Goal: Task Accomplishment & Management: Complete application form

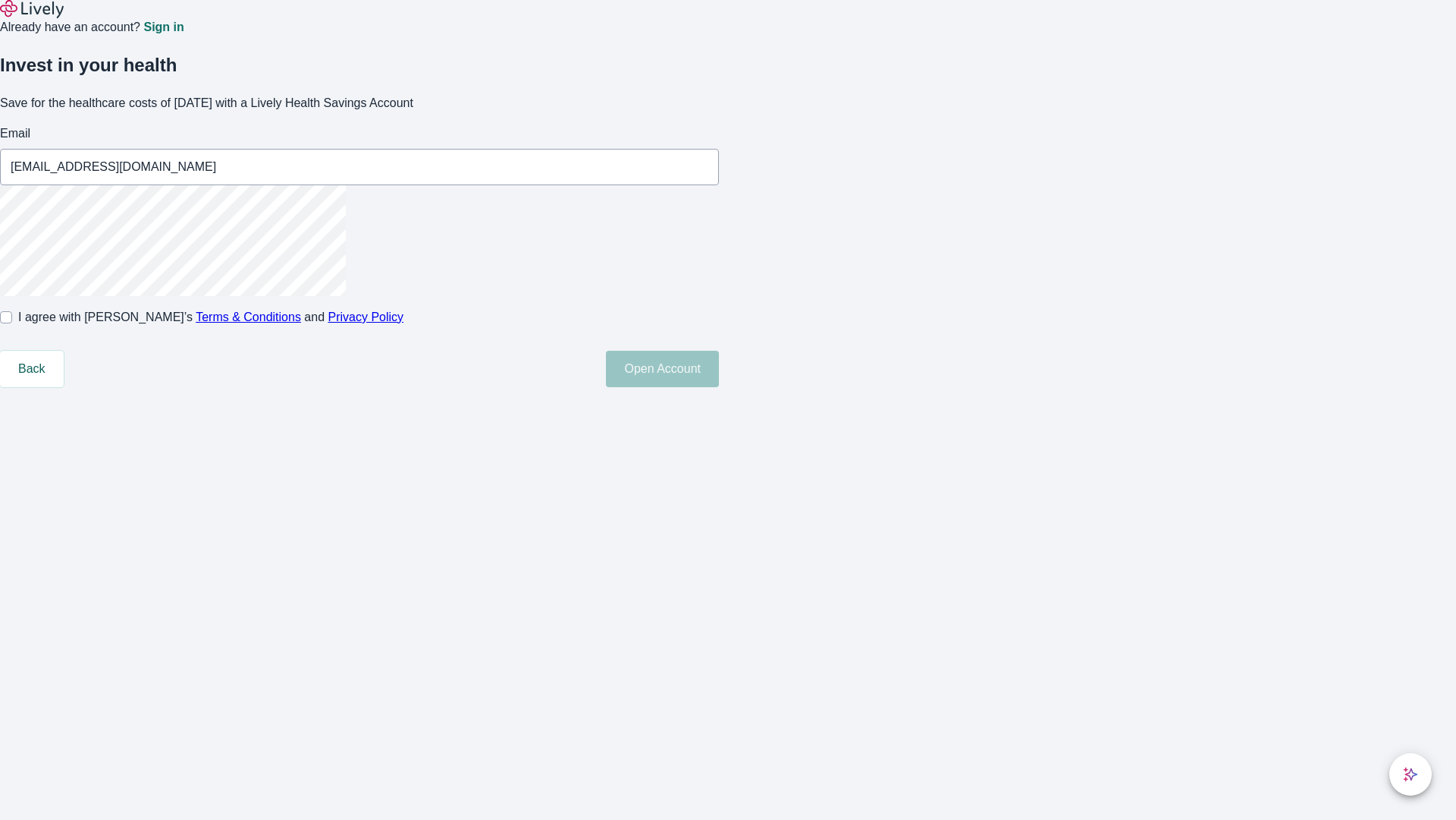
click at [12, 324] on input "I agree with Lively’s Terms & Conditions and Privacy Policy" at bounding box center [6, 318] width 12 height 12
checkbox input "true"
click at [719, 387] on button "Open Account" at bounding box center [662, 368] width 113 height 36
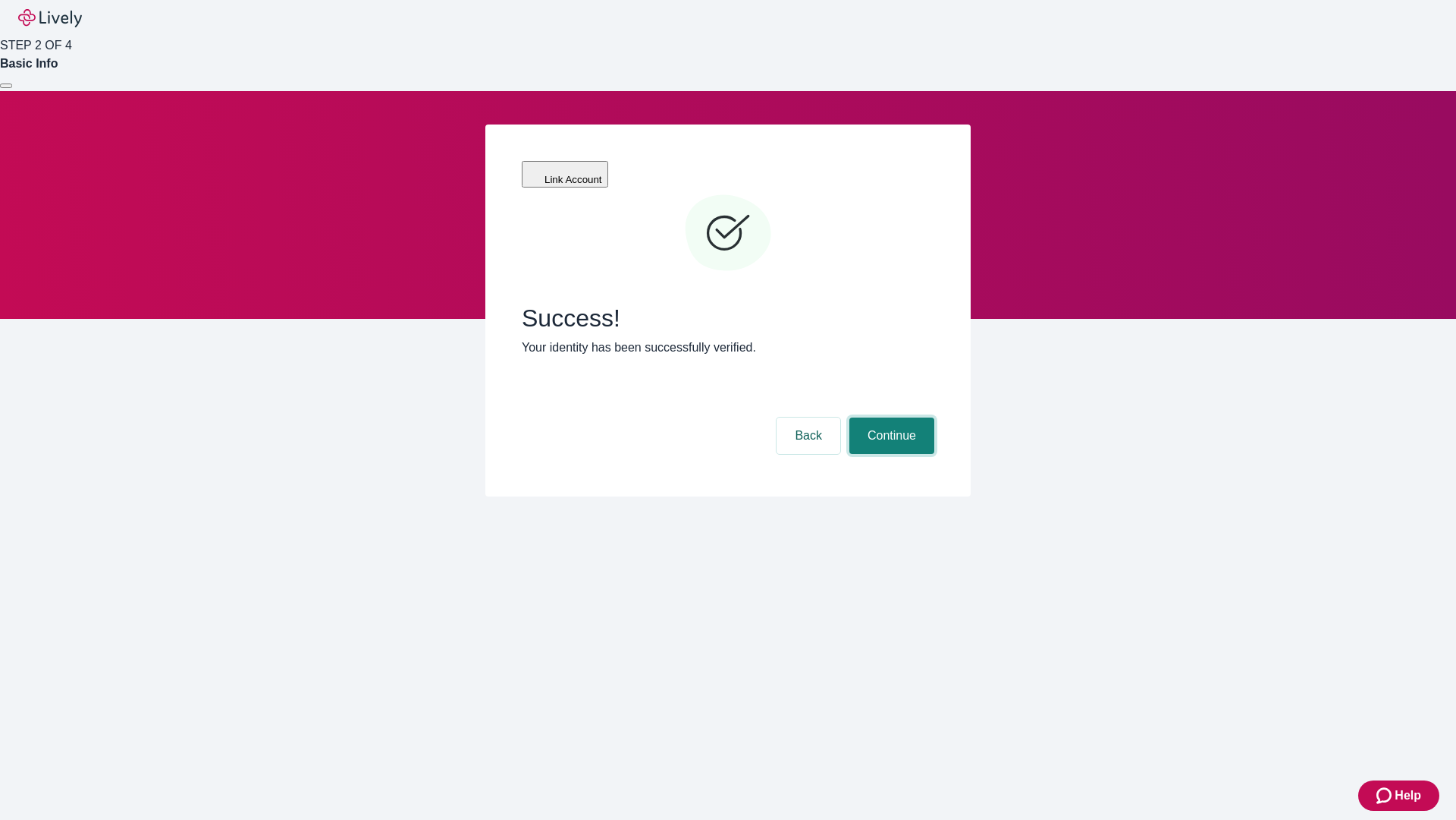
click at [890, 417] on button "Continue" at bounding box center [892, 435] width 85 height 36
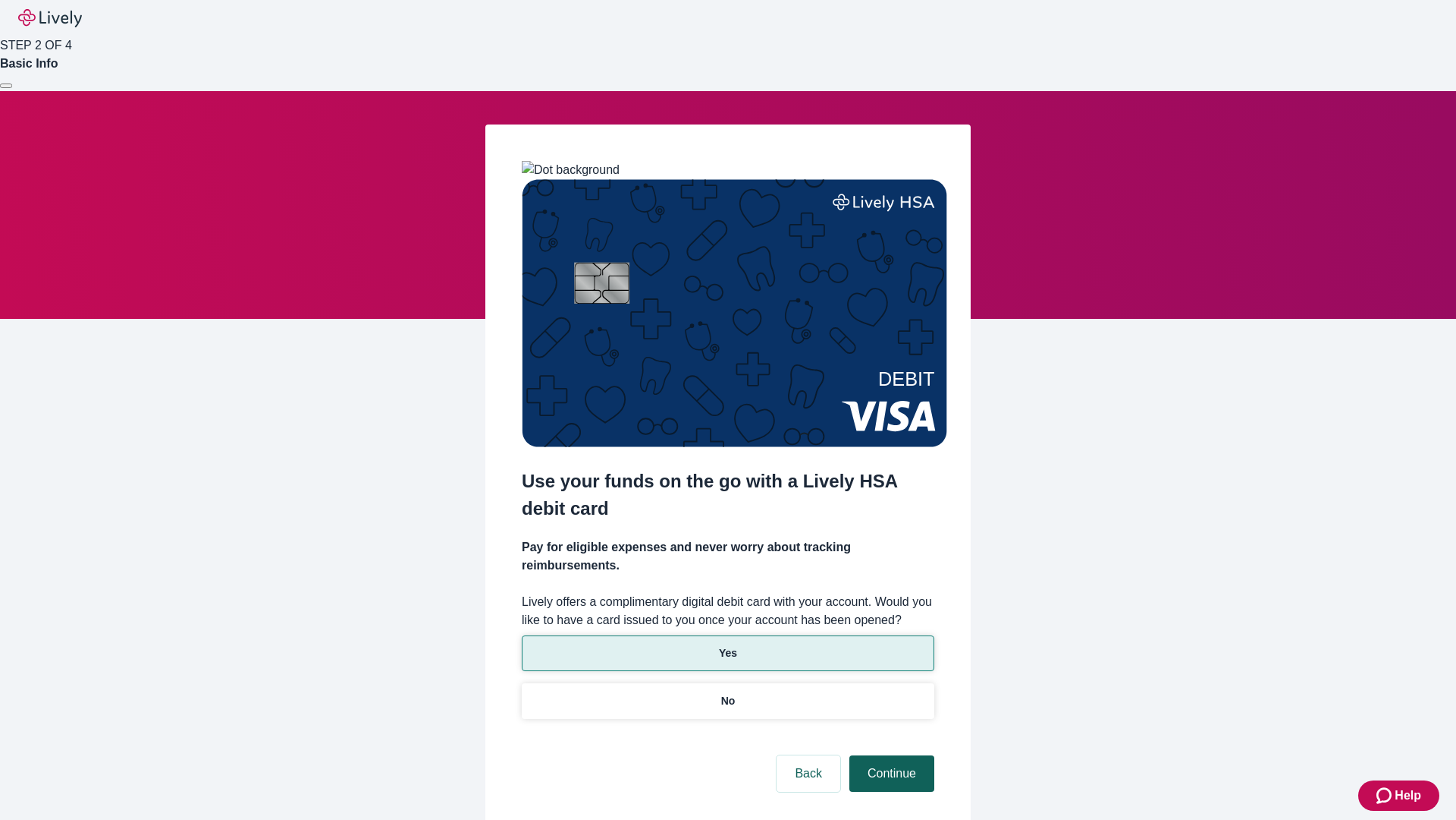
click at [728, 645] on p "Yes" at bounding box center [728, 653] width 18 height 16
click at [890, 755] on button "Continue" at bounding box center [892, 774] width 85 height 36
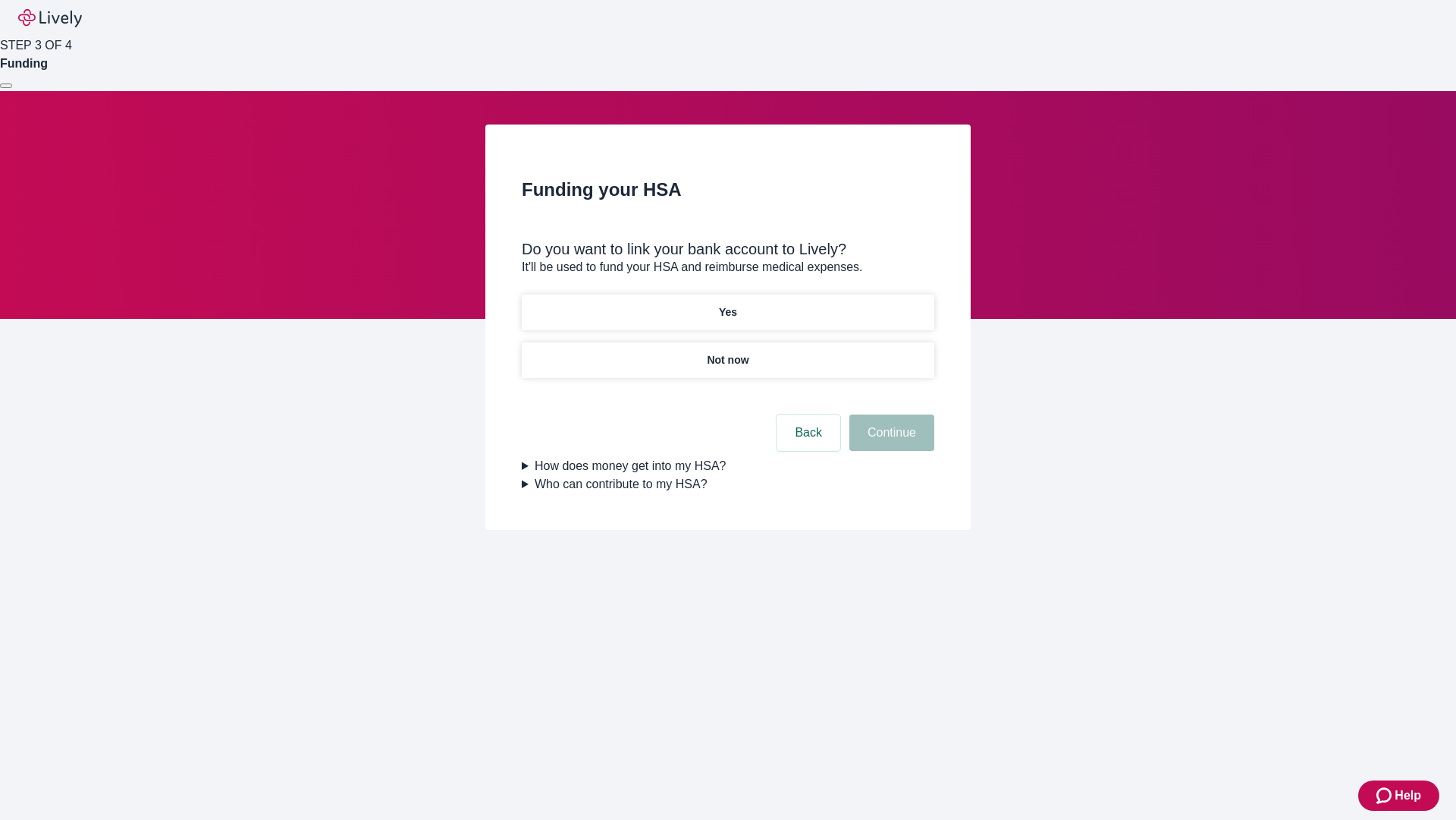
click at [728, 352] on p "Not now" at bounding box center [728, 360] width 42 height 16
click at [890, 441] on button "Continue" at bounding box center [892, 433] width 85 height 36
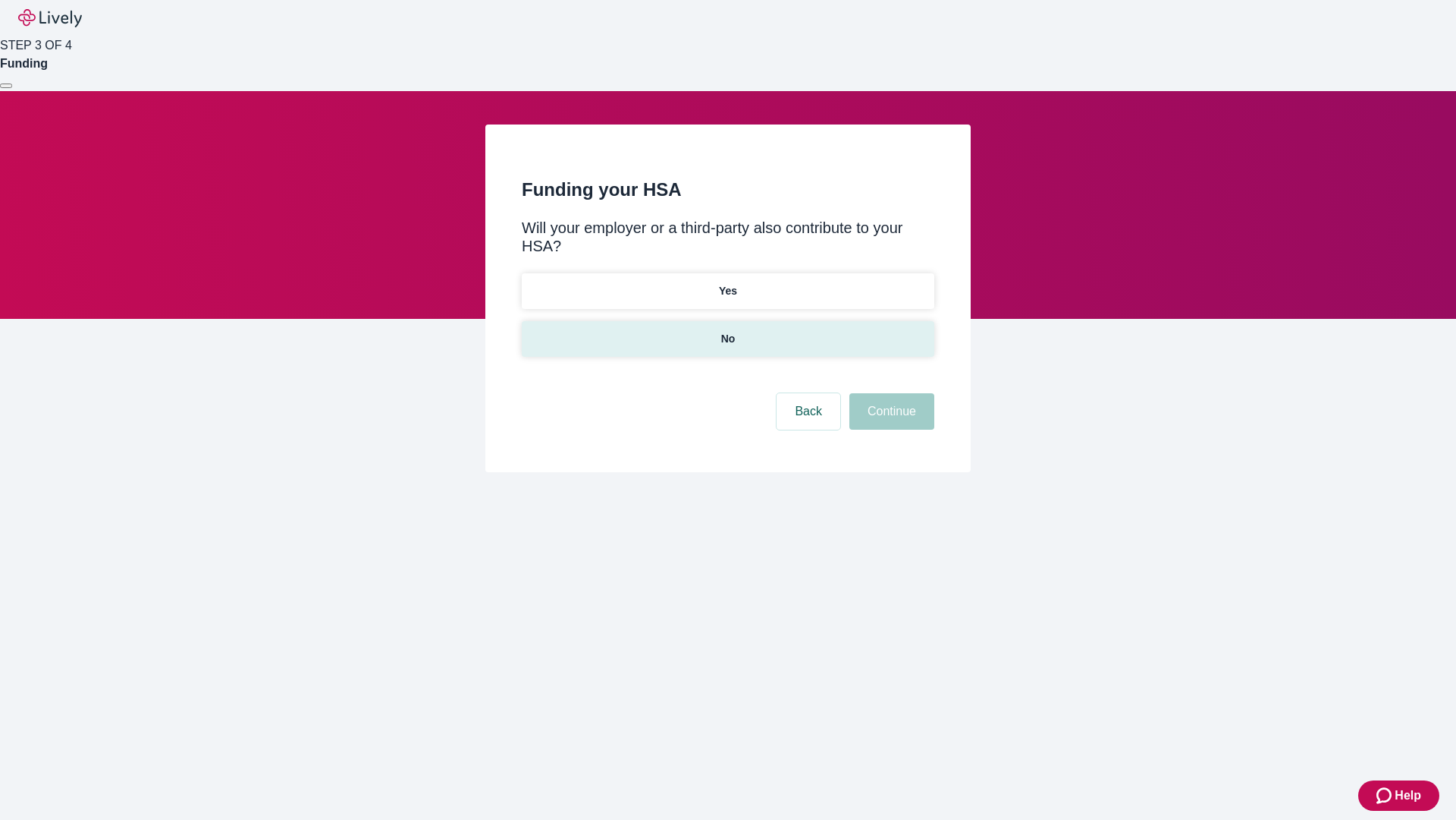
click at [728, 331] on p "No" at bounding box center [728, 339] width 15 height 16
click at [890, 393] on button "Continue" at bounding box center [892, 411] width 85 height 36
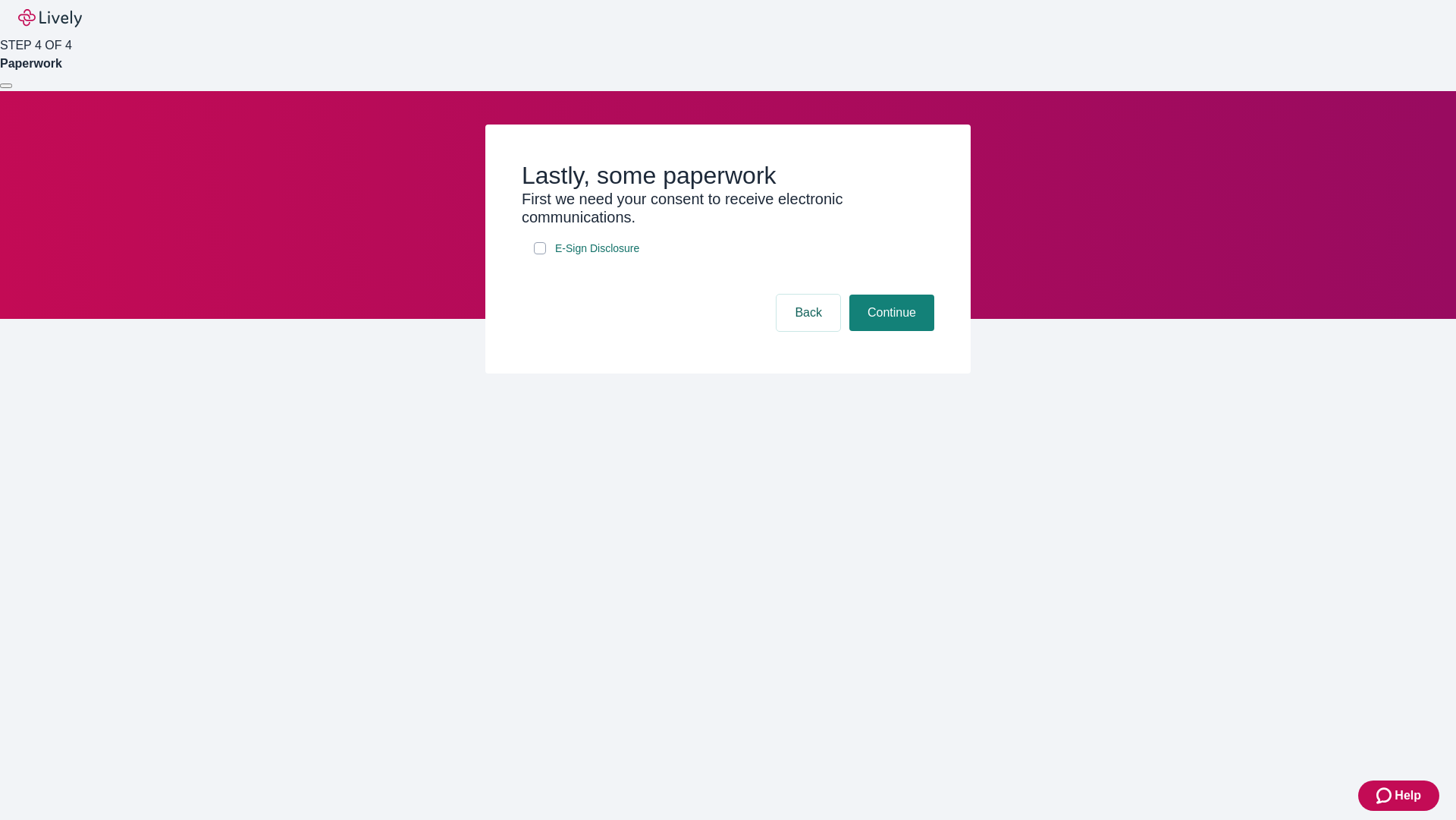
click at [540, 254] on input "E-Sign Disclosure" at bounding box center [540, 248] width 12 height 12
checkbox input "true"
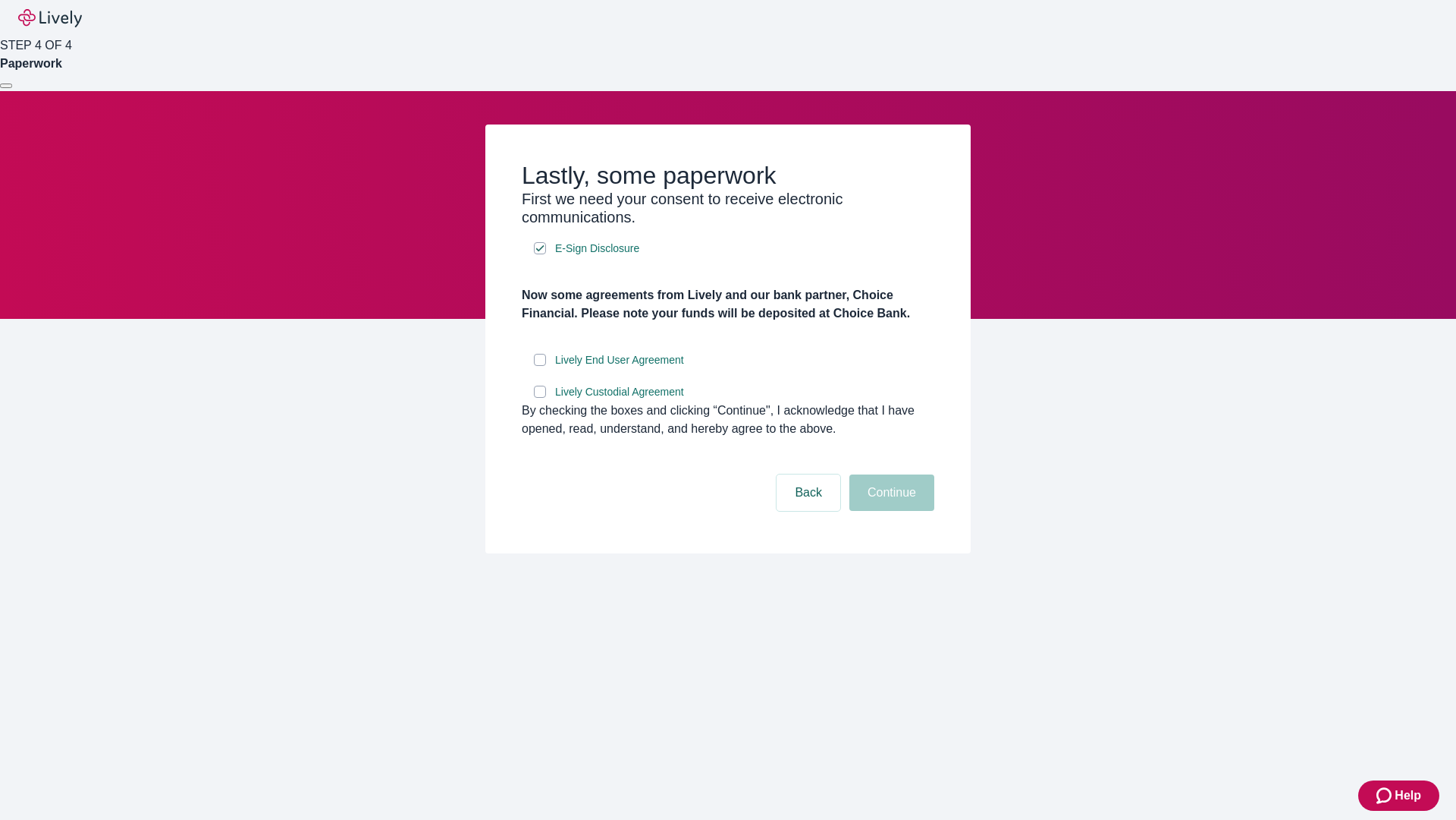
click at [540, 366] on input "Lively End User Agreement" at bounding box center [540, 360] width 12 height 12
checkbox input "true"
click at [540, 398] on input "Lively Custodial Agreement" at bounding box center [540, 392] width 12 height 12
checkbox input "true"
click at [890, 511] on button "Continue" at bounding box center [892, 492] width 85 height 36
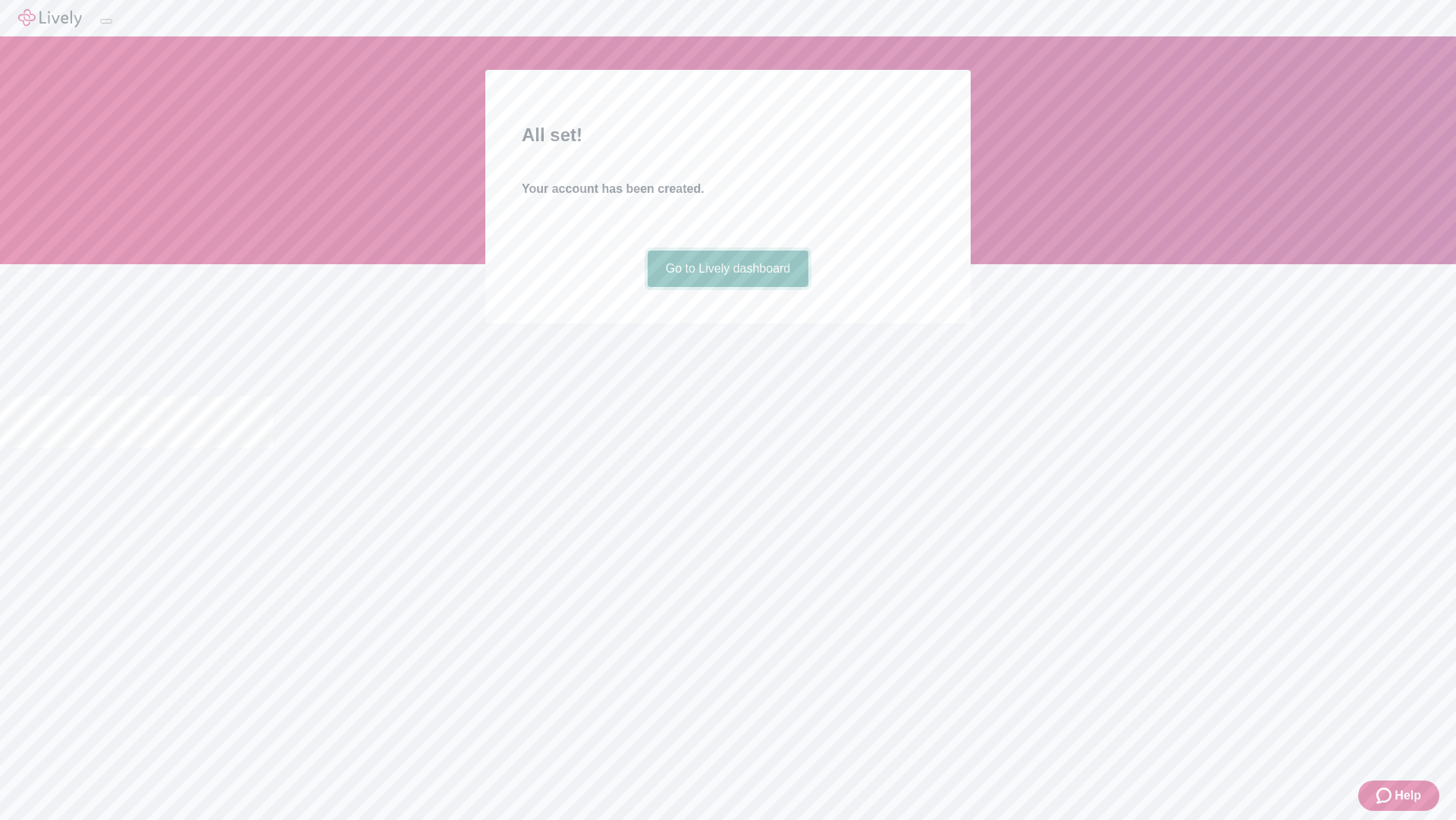
click at [728, 287] on link "Go to Lively dashboard" at bounding box center [728, 268] width 162 height 36
